Goal: Communication & Community: Share content

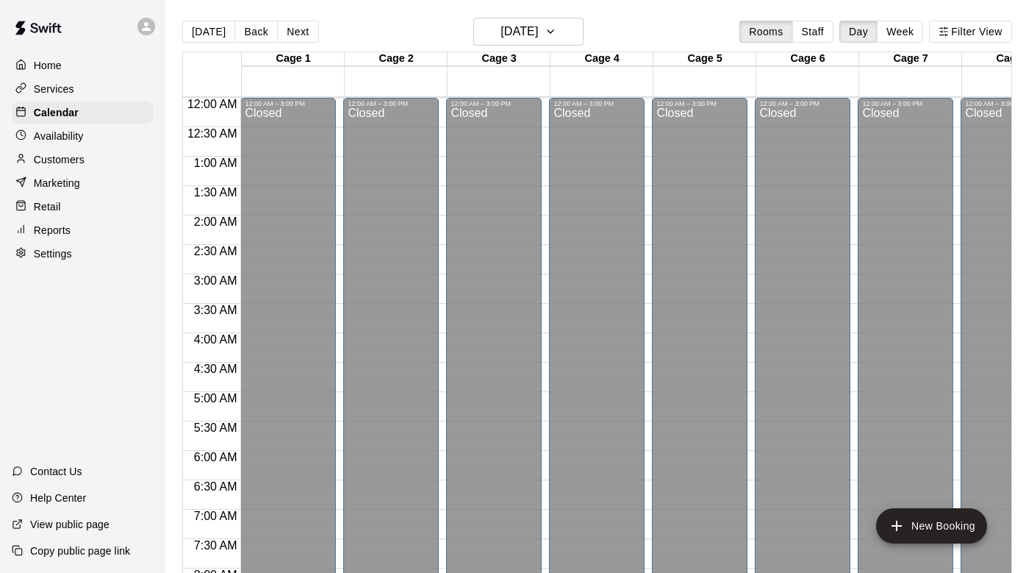
scroll to position [836, 0]
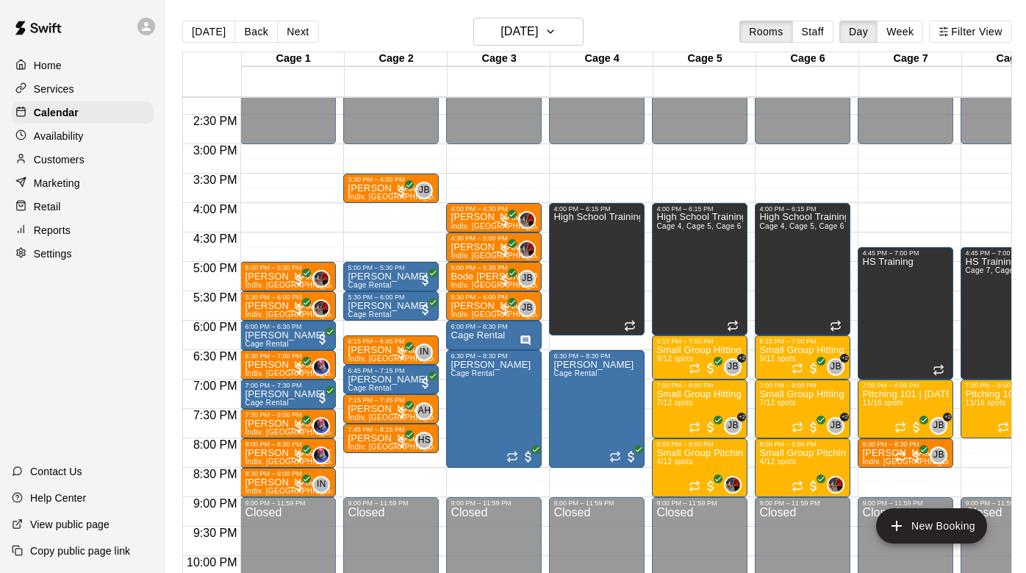
click at [107, 94] on div "Services" at bounding box center [83, 89] width 142 height 22
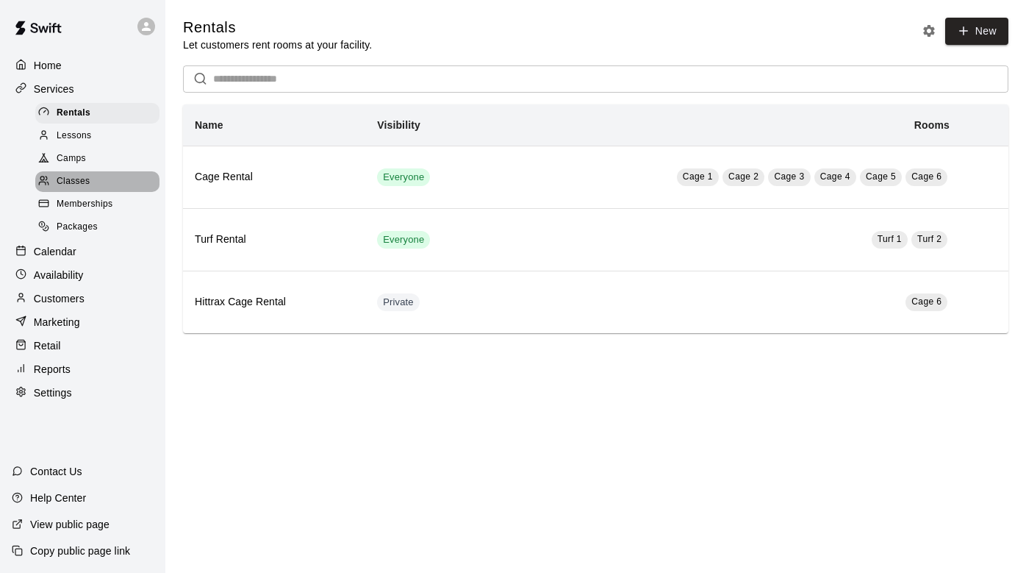
click at [118, 179] on div "Classes" at bounding box center [97, 181] width 124 height 21
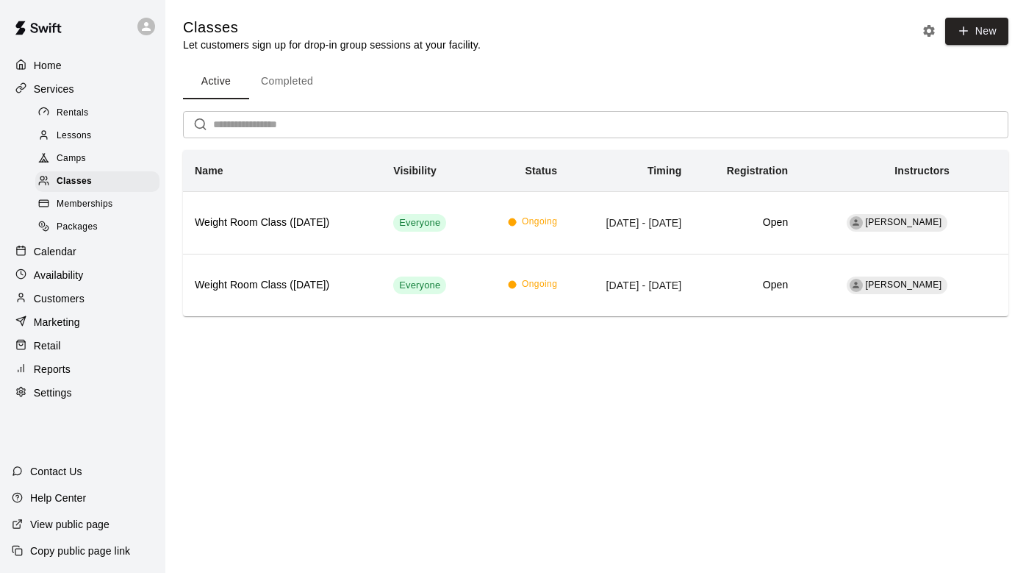
click at [111, 151] on div "Camps" at bounding box center [97, 158] width 124 height 21
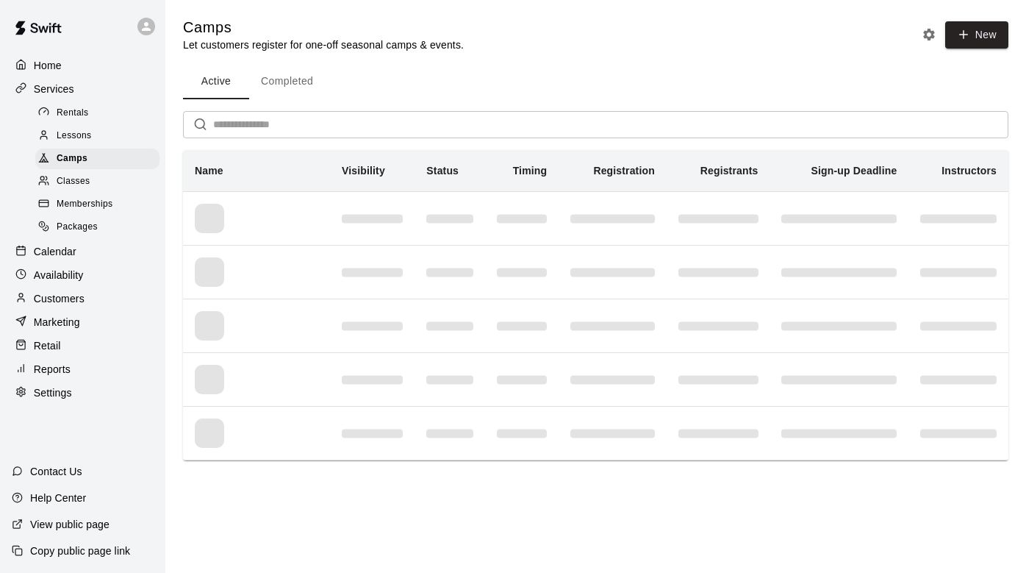
click at [284, 79] on button "Completed" at bounding box center [287, 81] width 76 height 35
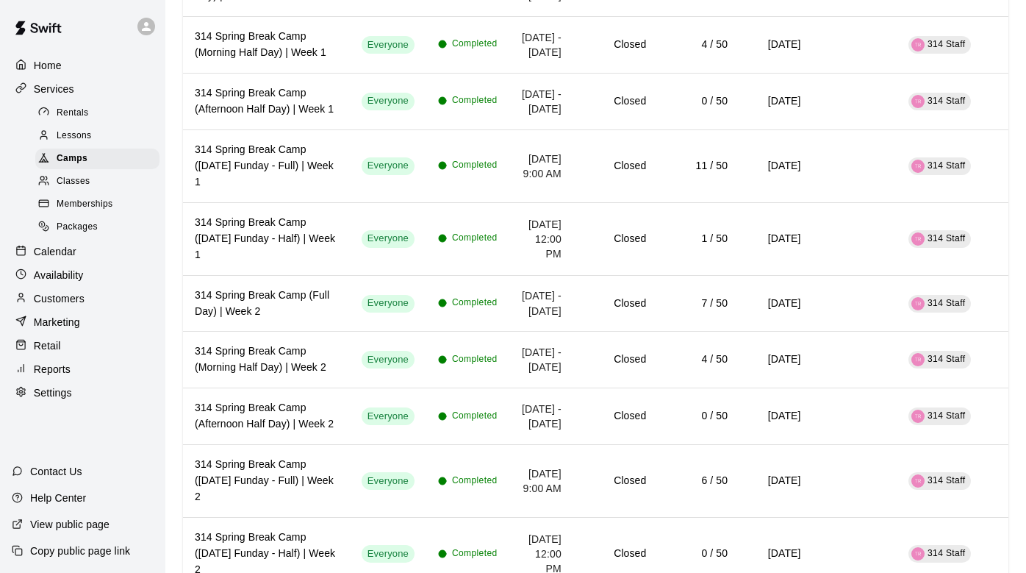
scroll to position [3146, 0]
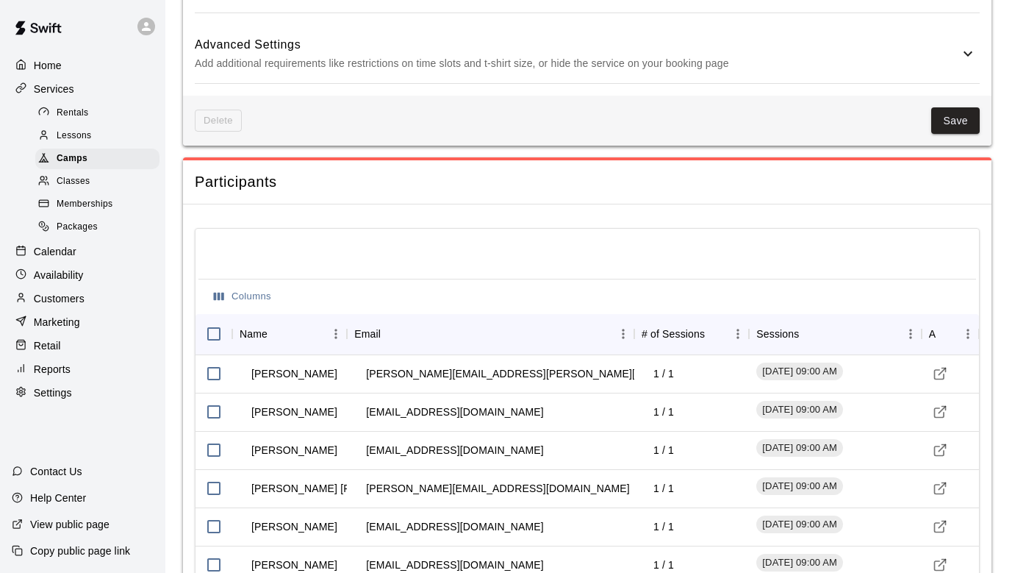
scroll to position [1281, 0]
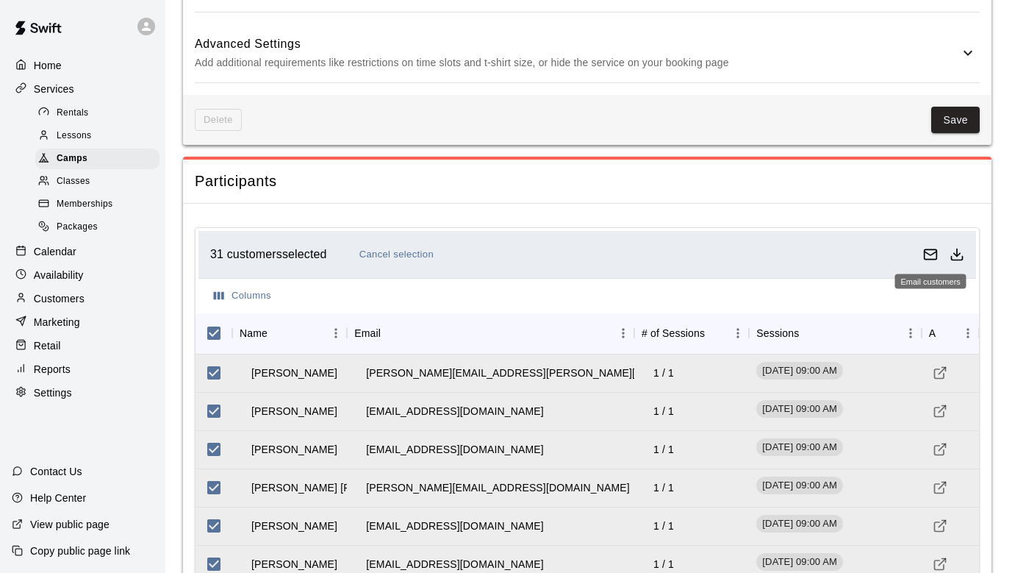
click at [925, 254] on icon "Email customers" at bounding box center [930, 254] width 15 height 15
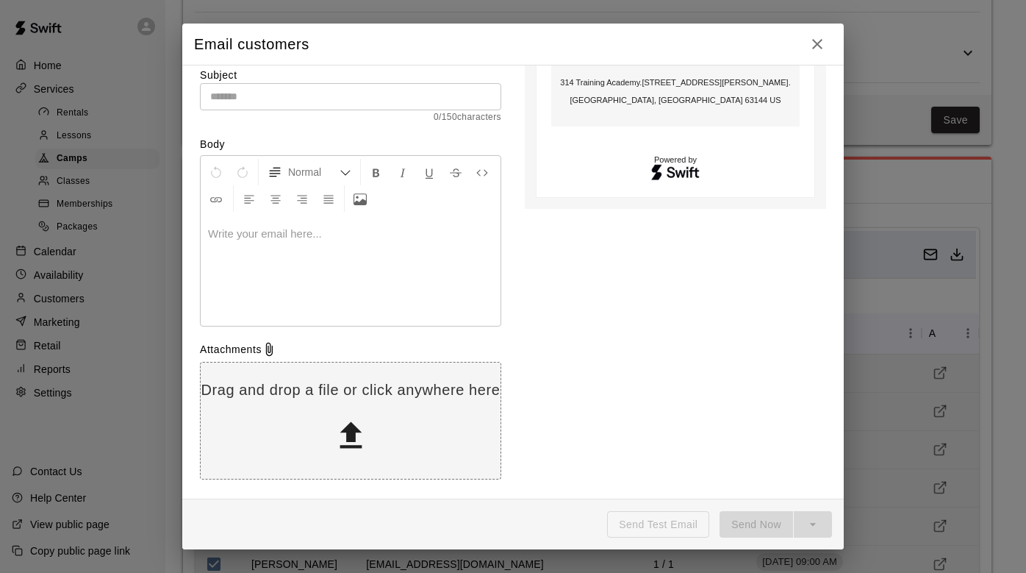
scroll to position [171, 0]
click at [815, 46] on icon "button" at bounding box center [817, 44] width 10 height 10
